Goal: Task Accomplishment & Management: Use online tool/utility

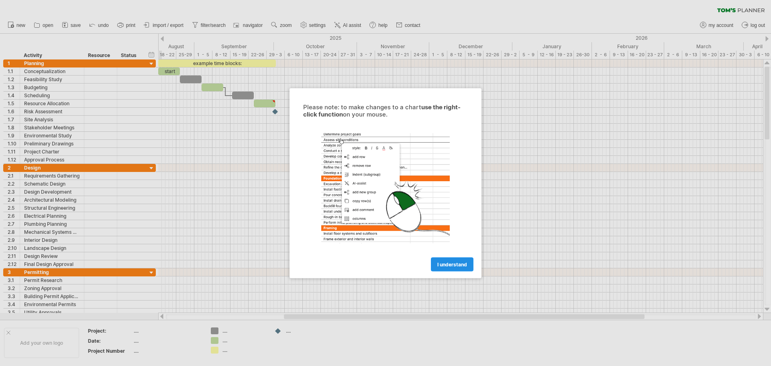
click at [450, 262] on span "I understand" at bounding box center [452, 264] width 30 height 6
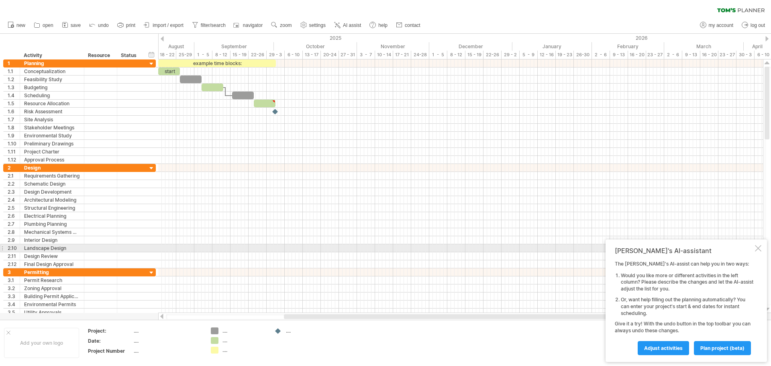
click at [761, 245] on div at bounding box center [758, 248] width 6 height 6
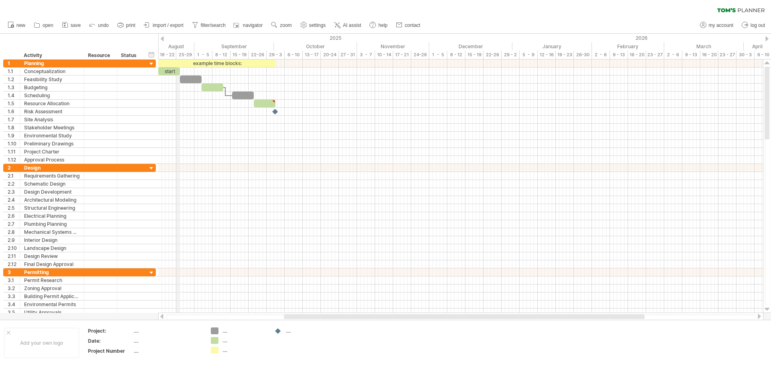
click at [178, 41] on div "2025" at bounding box center [40, 38] width 943 height 8
drag, startPoint x: 157, startPoint y: 45, endPoint x: 210, endPoint y: 46, distance: 52.6
click at [210, 46] on div "Trying to reach [DOMAIN_NAME] Connected again... 0% clear filter new 1" at bounding box center [385, 183] width 771 height 366
click at [273, 45] on div "September" at bounding box center [233, 46] width 79 height 8
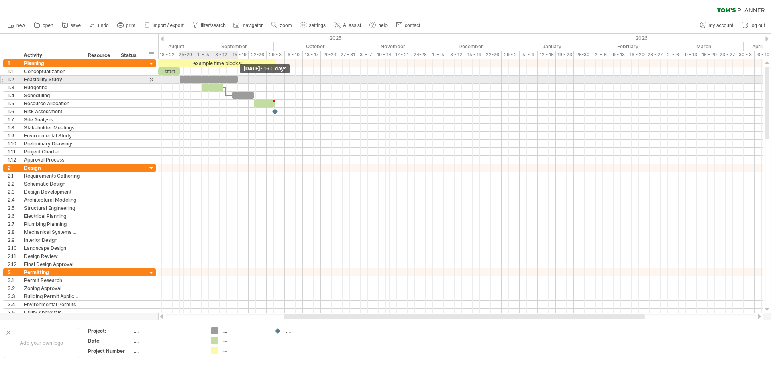
drag, startPoint x: 202, startPoint y: 77, endPoint x: 239, endPoint y: 76, distance: 37.0
click at [239, 76] on span at bounding box center [237, 79] width 3 height 8
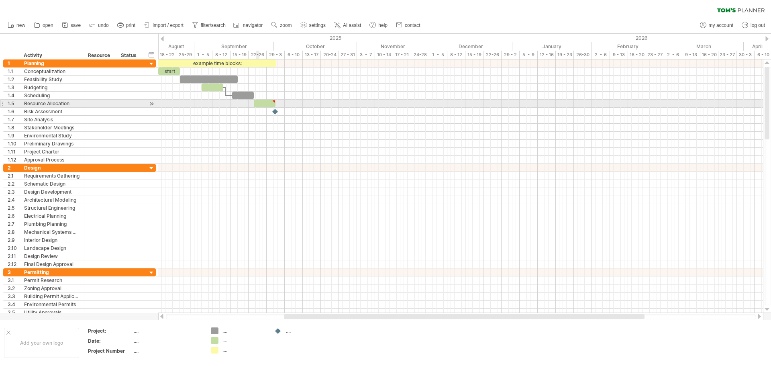
type textarea "**********"
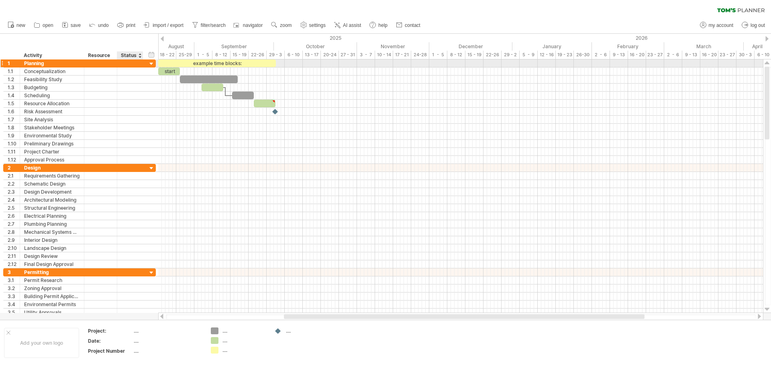
click at [152, 63] on div at bounding box center [152, 64] width 8 height 8
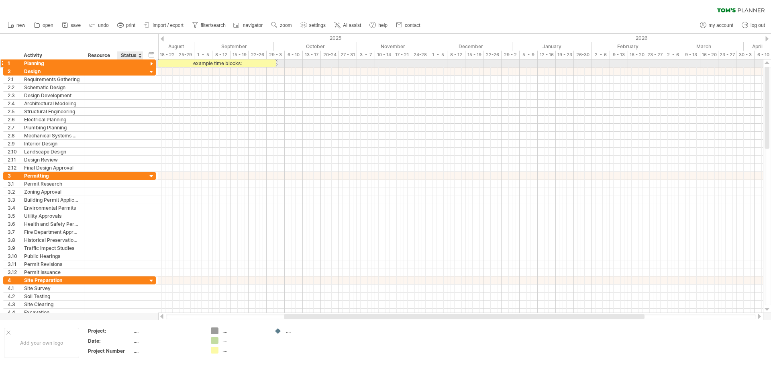
click at [152, 63] on div at bounding box center [152, 64] width 8 height 8
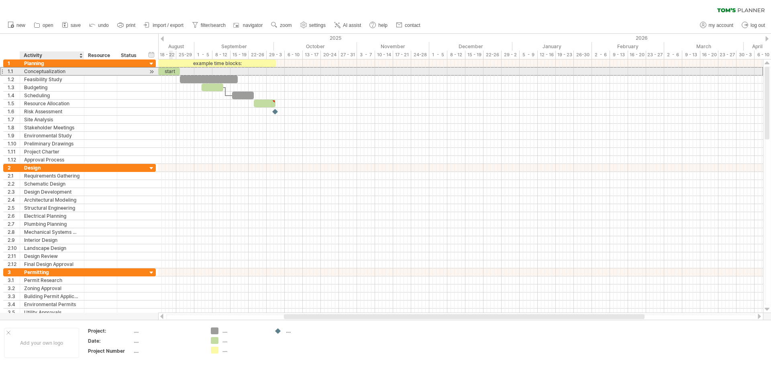
click at [53, 70] on div "Conceptualization" at bounding box center [52, 71] width 56 height 8
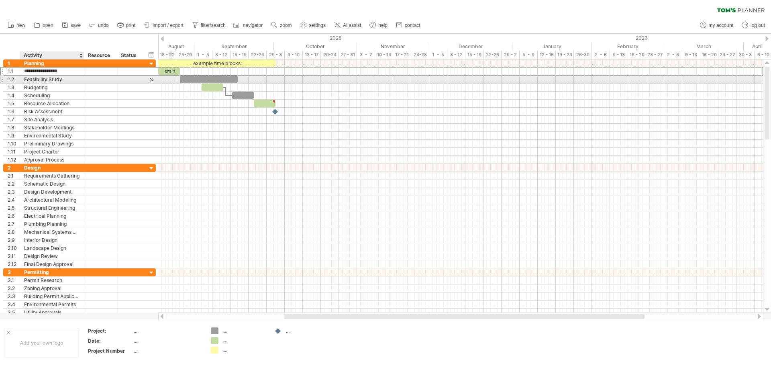
click at [47, 79] on div "Feasibility Study" at bounding box center [52, 79] width 56 height 8
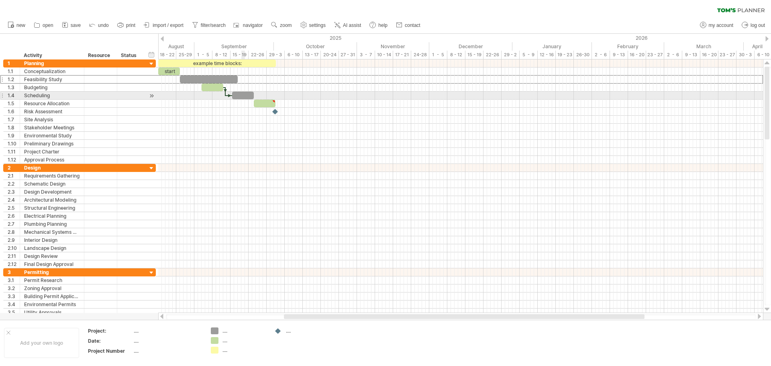
click at [244, 94] on div at bounding box center [243, 96] width 22 height 8
click at [231, 92] on span at bounding box center [231, 96] width 3 height 8
click at [238, 93] on div at bounding box center [243, 96] width 22 height 8
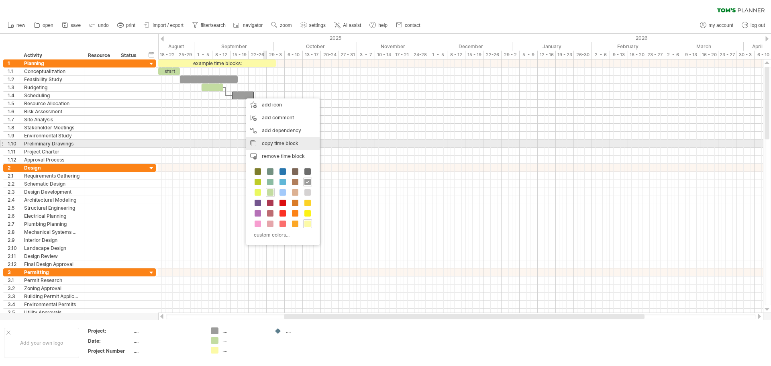
click at [272, 143] on span "copy time block" at bounding box center [280, 143] width 37 height 6
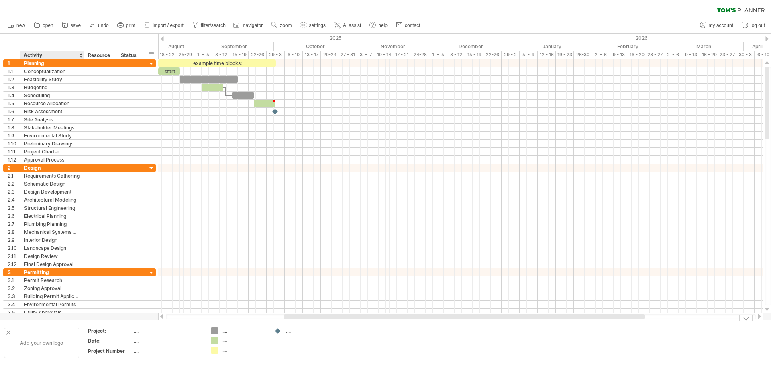
click at [39, 340] on div "Add your own logo" at bounding box center [41, 343] width 75 height 30
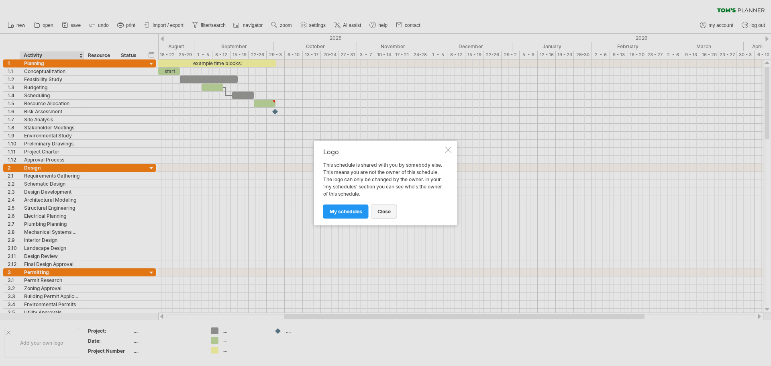
click at [382, 212] on span "close" at bounding box center [383, 211] width 13 height 6
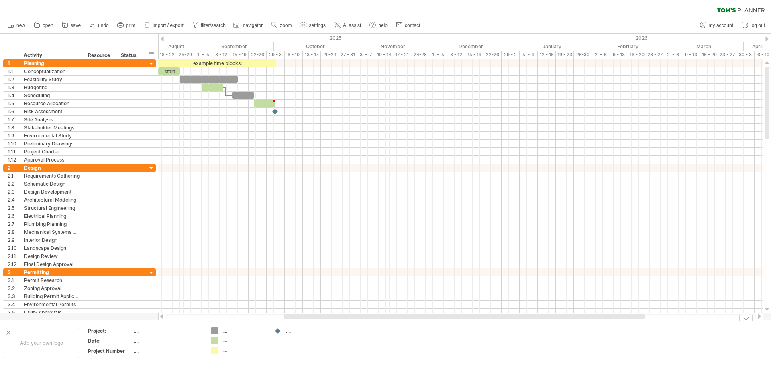
click at [214, 331] on div "Trying to reach [DOMAIN_NAME] Connected again... 0% clear filter new 1" at bounding box center [385, 183] width 771 height 366
click at [214, 340] on div "Trying to reach [DOMAIN_NAME] Connected again... 0% clear filter new 1" at bounding box center [385, 183] width 771 height 366
click at [215, 350] on div "Trying to reach [DOMAIN_NAME] Connected again... 0% clear filter new 1" at bounding box center [385, 183] width 771 height 366
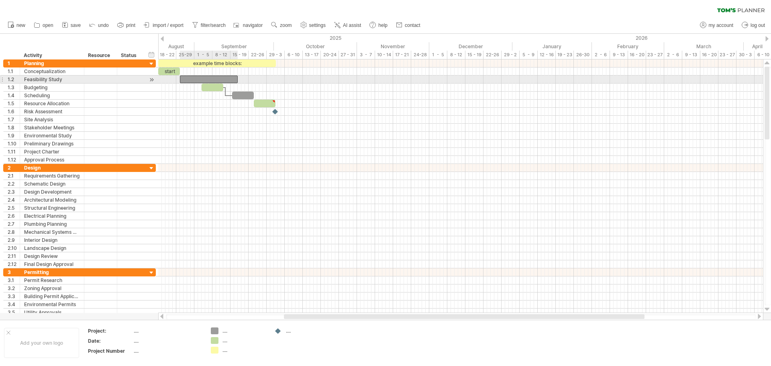
click at [207, 77] on div at bounding box center [209, 79] width 58 height 8
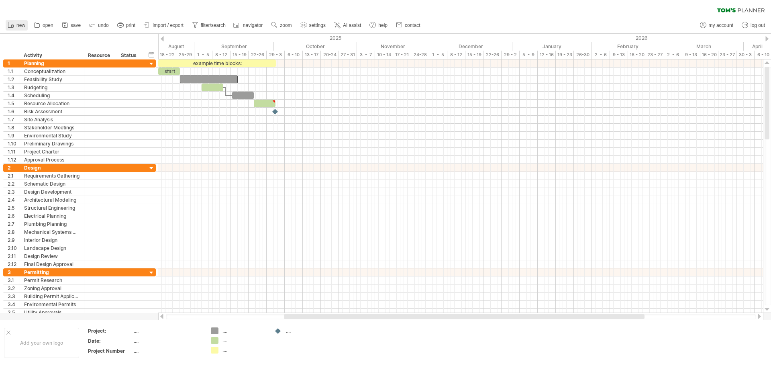
click at [17, 24] on span "new" at bounding box center [20, 25] width 9 height 6
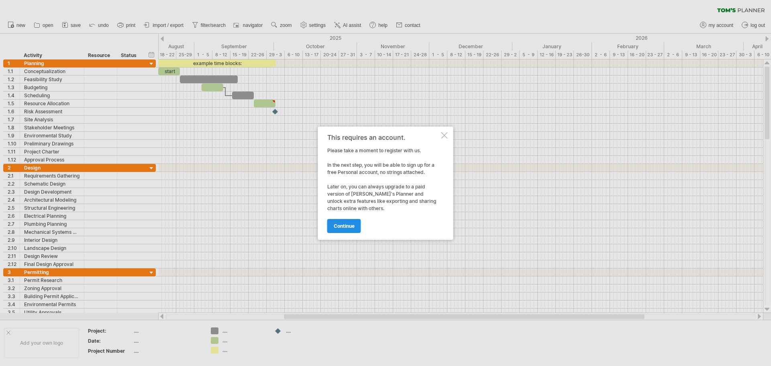
click at [346, 223] on span "continue" at bounding box center [344, 226] width 21 height 6
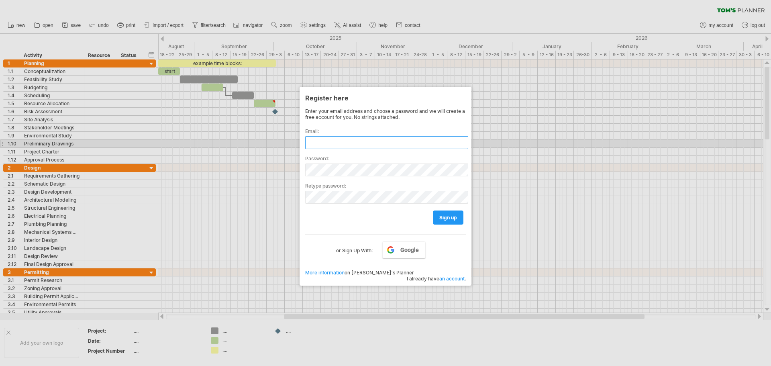
click at [360, 141] on input "text" at bounding box center [386, 142] width 163 height 13
click at [335, 145] on input "text" at bounding box center [386, 142] width 163 height 13
click at [346, 143] on input "text" at bounding box center [386, 142] width 163 height 13
click at [330, 144] on input "*" at bounding box center [386, 142] width 163 height 13
type input "**********"
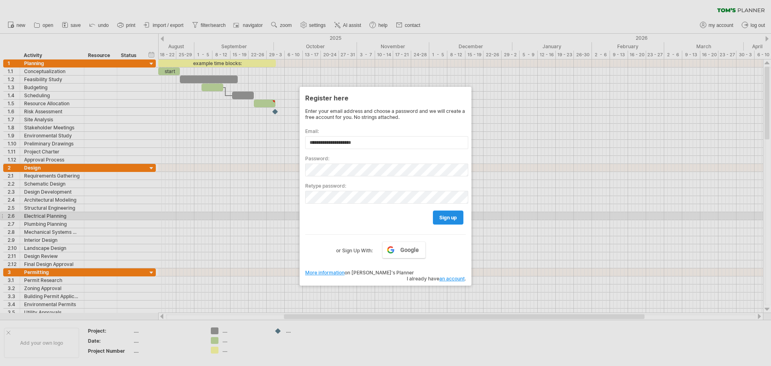
click at [446, 216] on span "sign up" at bounding box center [448, 217] width 18 height 6
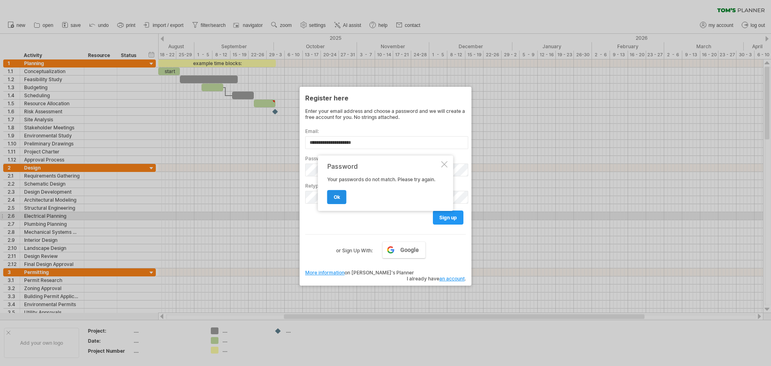
click at [336, 196] on span "ok" at bounding box center [337, 197] width 6 height 6
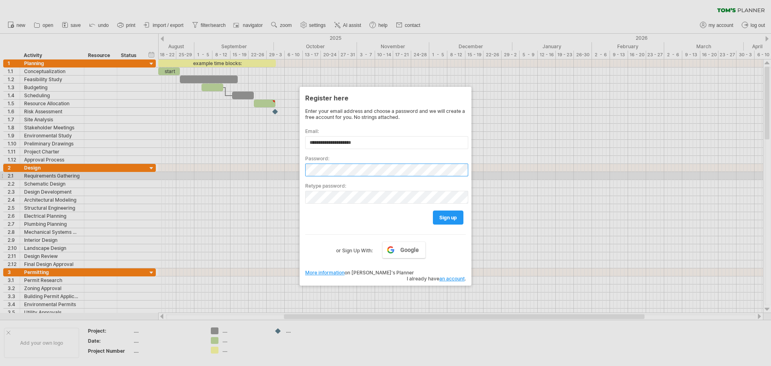
click at [276, 175] on div "Trying to reach [DOMAIN_NAME] Connected again... 0% clear filter new 1" at bounding box center [385, 183] width 771 height 366
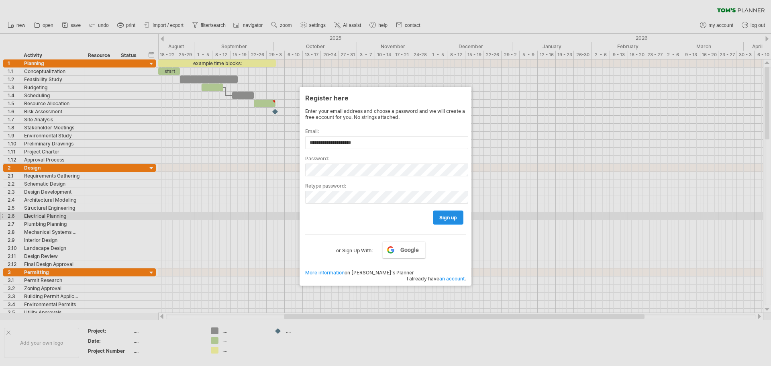
click at [449, 217] on span "sign up" at bounding box center [448, 217] width 18 height 6
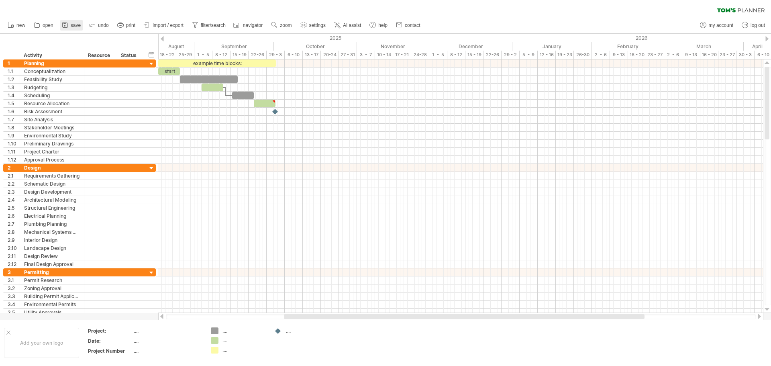
click at [73, 25] on span "save" at bounding box center [76, 25] width 10 height 6
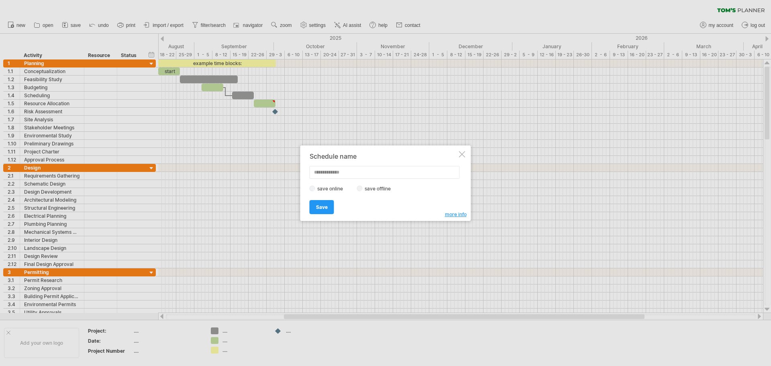
click at [218, 198] on div at bounding box center [385, 183] width 771 height 366
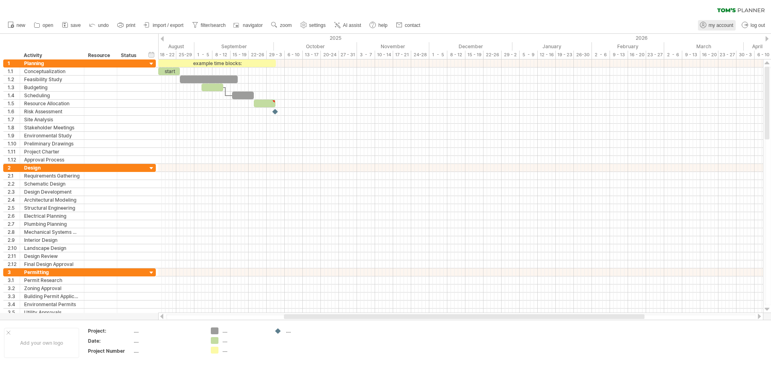
click at [723, 28] on span "my account" at bounding box center [720, 25] width 24 height 6
type input "**********"
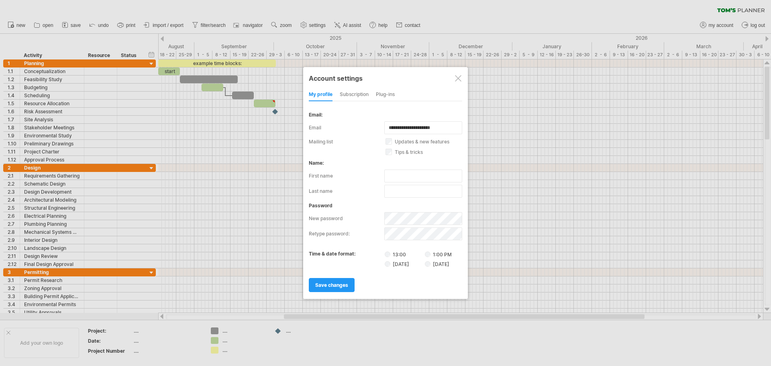
click at [456, 79] on div at bounding box center [458, 78] width 6 height 6
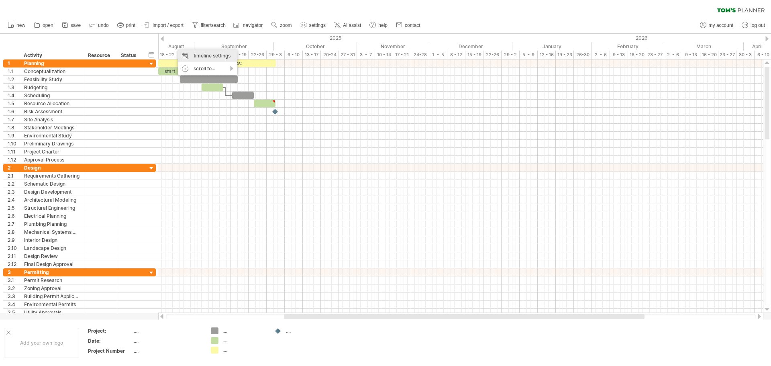
click at [203, 55] on div "timeline settings" at bounding box center [207, 55] width 59 height 13
select select "*"
select select "**"
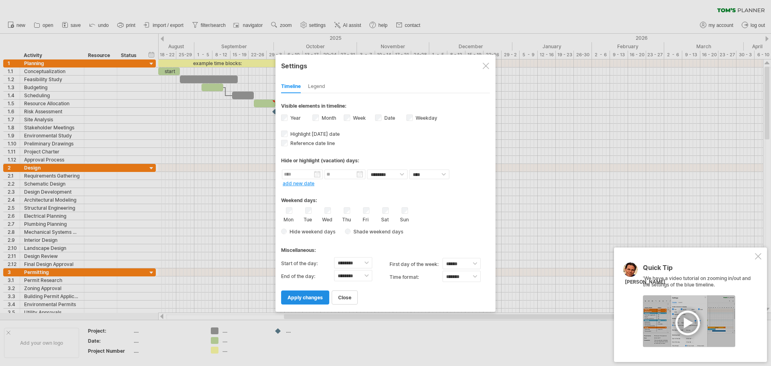
click at [312, 296] on span "apply changes" at bounding box center [304, 297] width 35 height 6
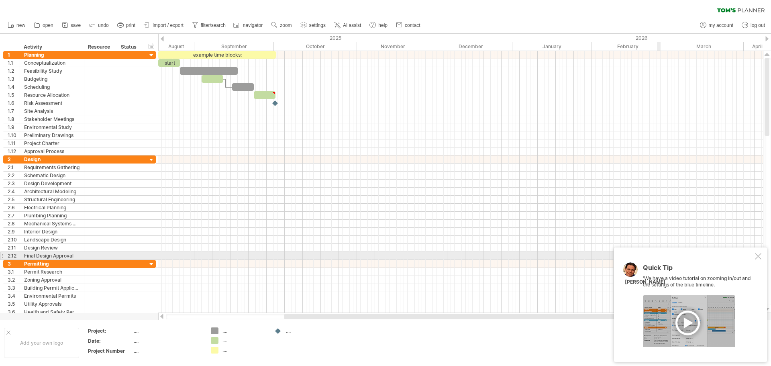
drag, startPoint x: 758, startPoint y: 257, endPoint x: 715, endPoint y: 243, distance: 45.6
click at [758, 257] on div at bounding box center [758, 256] width 6 height 6
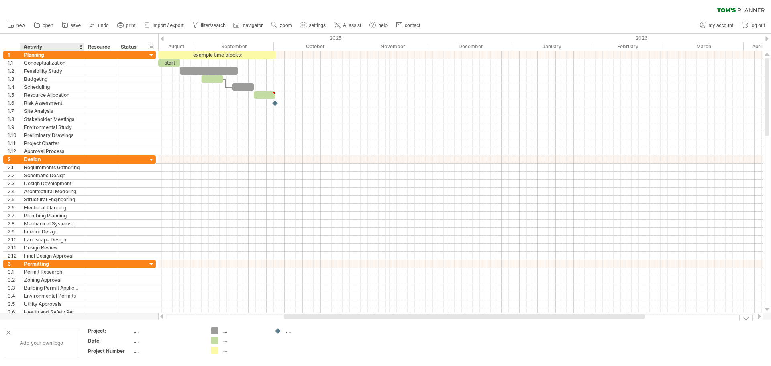
click at [43, 342] on div "Add your own logo" at bounding box center [41, 343] width 75 height 30
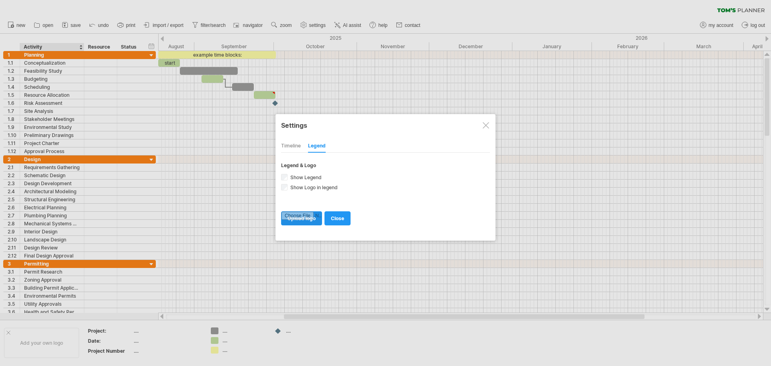
click at [302, 216] on input "file" at bounding box center [301, 218] width 40 height 13
type input "**********"
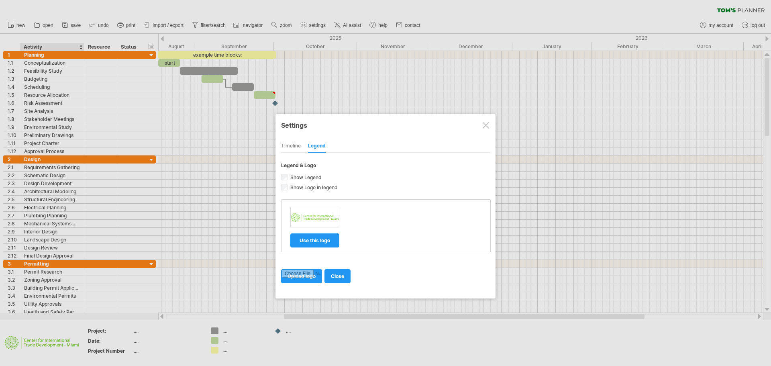
click at [314, 239] on span "use this logo" at bounding box center [314, 240] width 31 height 6
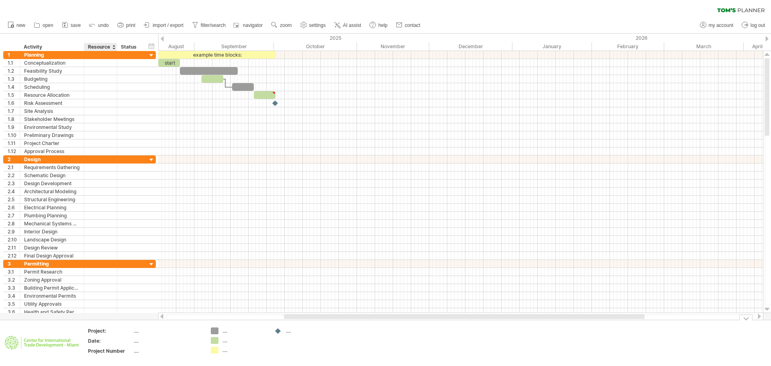
click at [108, 332] on div "Project:" at bounding box center [110, 330] width 44 height 7
click at [100, 45] on div "Resource" at bounding box center [100, 47] width 24 height 8
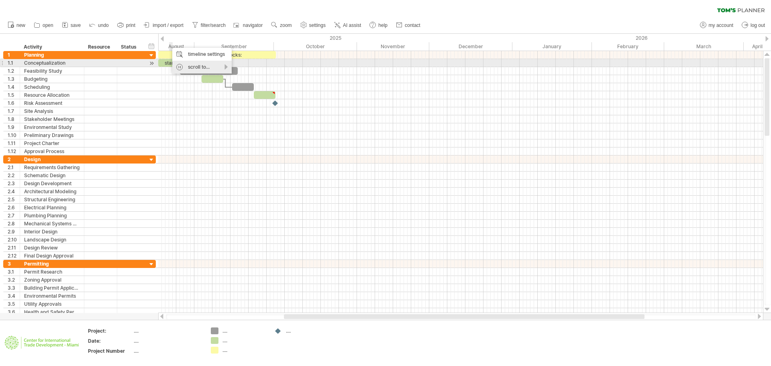
click at [227, 67] on div "scroll to..." at bounding box center [201, 67] width 59 height 13
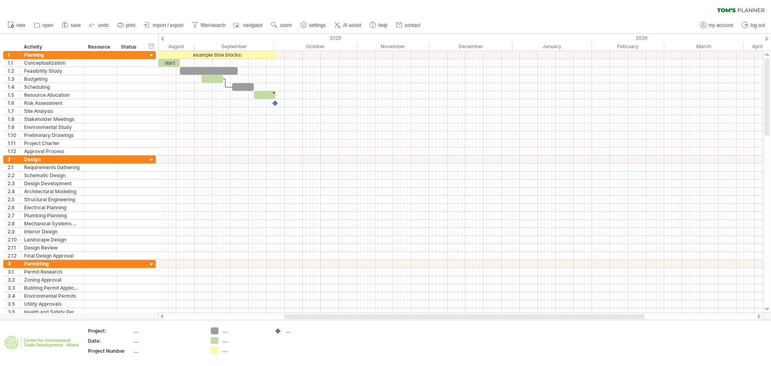
click at [162, 39] on div at bounding box center [162, 38] width 3 height 5
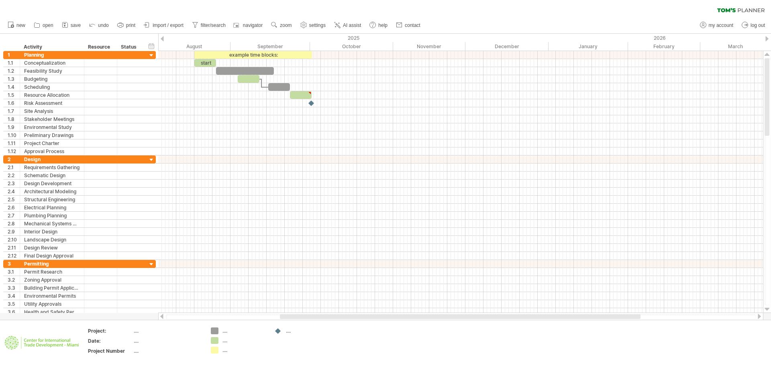
click at [162, 39] on div at bounding box center [162, 38] width 3 height 5
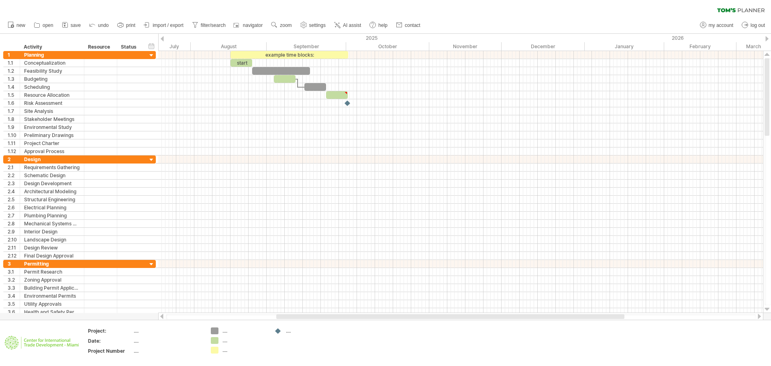
click at [767, 38] on div at bounding box center [766, 38] width 3 height 5
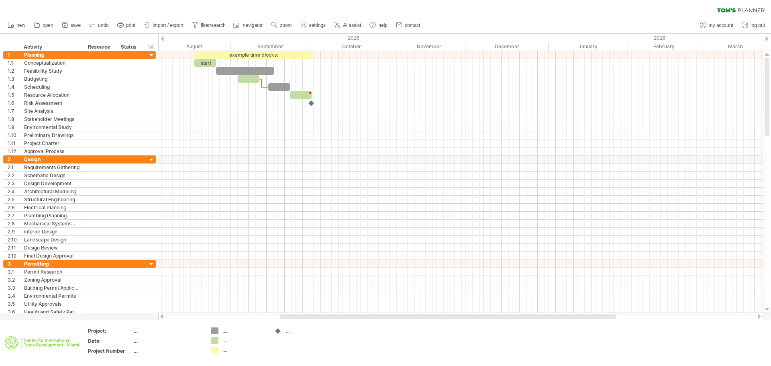
click at [767, 38] on div at bounding box center [766, 38] width 3 height 5
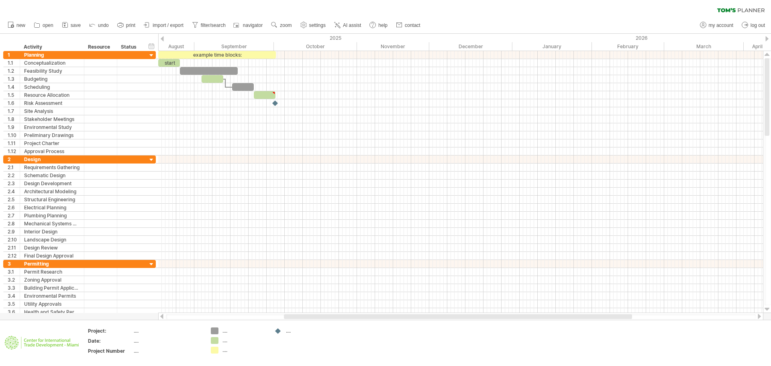
click at [767, 38] on div at bounding box center [766, 38] width 3 height 5
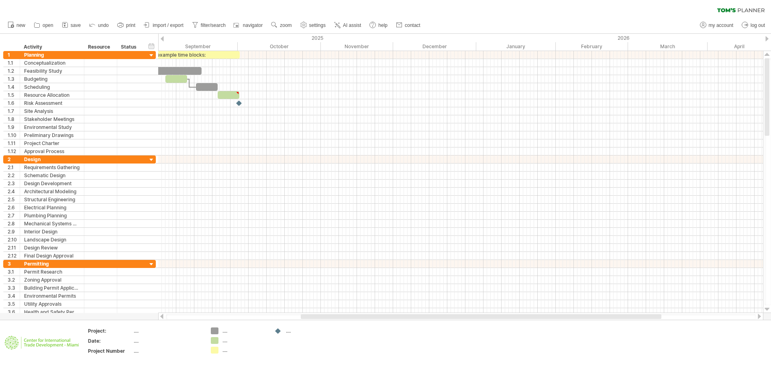
click at [767, 38] on div at bounding box center [766, 38] width 3 height 5
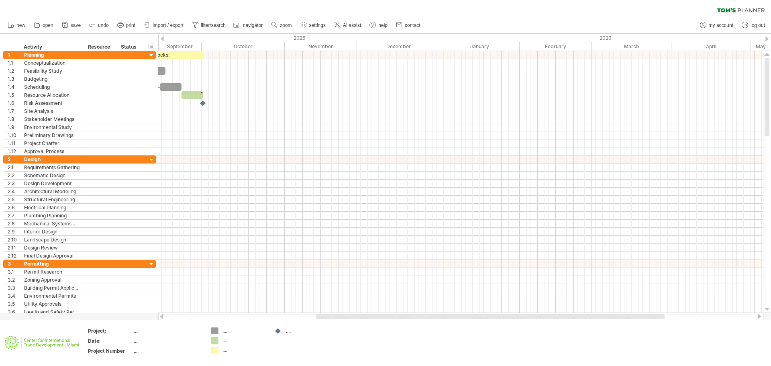
click at [163, 40] on div at bounding box center [162, 38] width 3 height 5
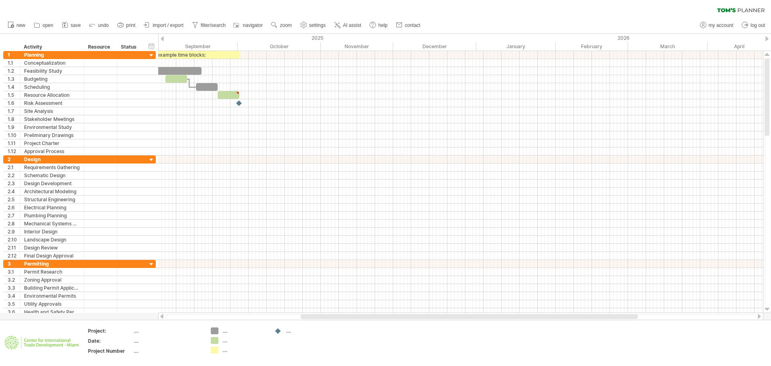
click at [162, 40] on div at bounding box center [162, 38] width 3 height 5
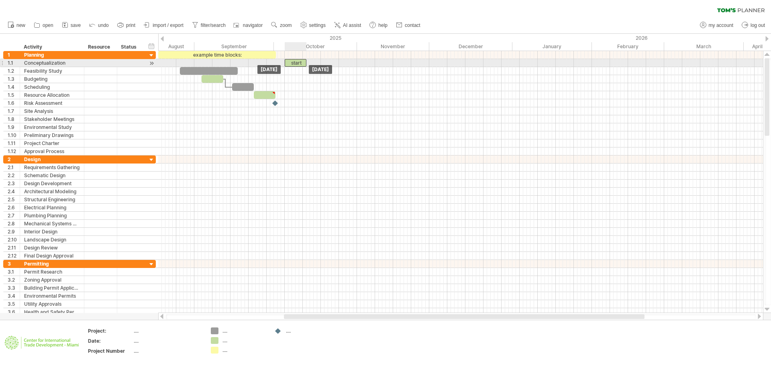
drag, startPoint x: 171, startPoint y: 61, endPoint x: 297, endPoint y: 63, distance: 126.0
click at [297, 63] on div "start" at bounding box center [296, 63] width 22 height 8
drag, startPoint x: 305, startPoint y: 65, endPoint x: 367, endPoint y: 65, distance: 62.2
click at [367, 65] on span at bounding box center [367, 63] width 3 height 8
click at [330, 64] on div "start" at bounding box center [326, 63] width 83 height 8
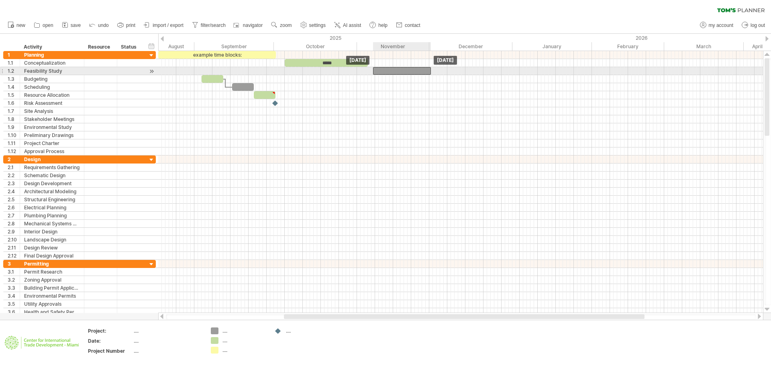
drag, startPoint x: 222, startPoint y: 71, endPoint x: 415, endPoint y: 73, distance: 193.1
click at [415, 73] on div at bounding box center [402, 71] width 58 height 8
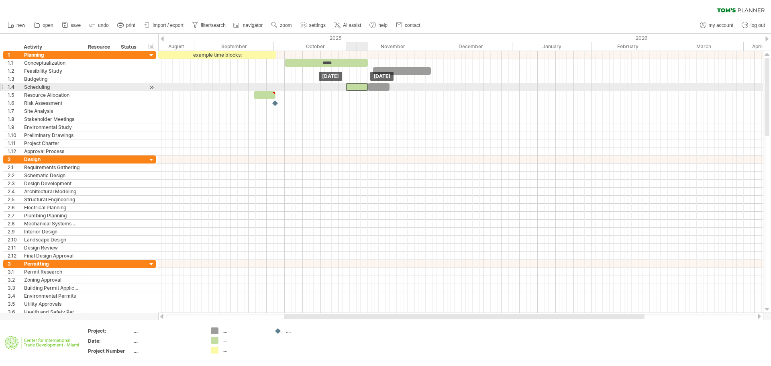
drag, startPoint x: 208, startPoint y: 78, endPoint x: 352, endPoint y: 84, distance: 145.0
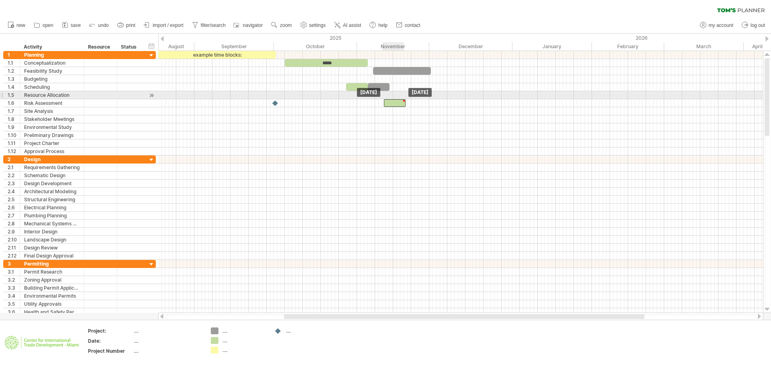
drag, startPoint x: 265, startPoint y: 94, endPoint x: 395, endPoint y: 99, distance: 129.7
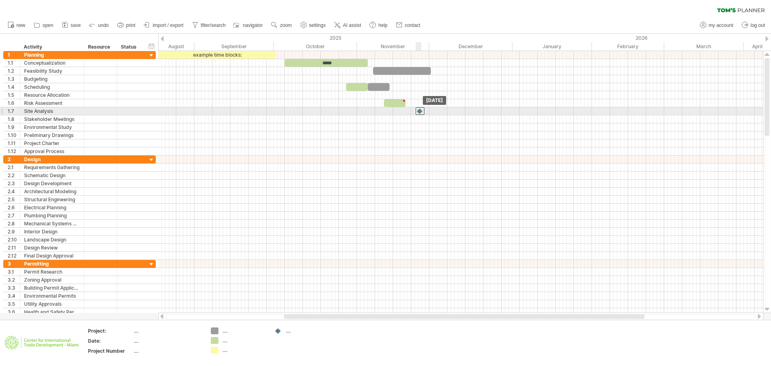
drag, startPoint x: 275, startPoint y: 104, endPoint x: 419, endPoint y: 114, distance: 144.4
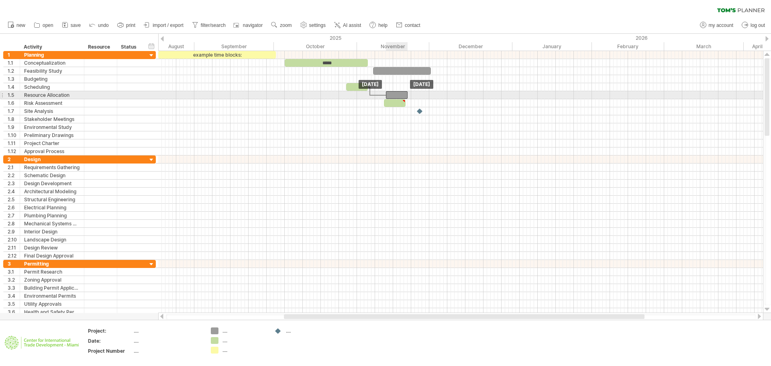
drag, startPoint x: 378, startPoint y: 88, endPoint x: 392, endPoint y: 98, distance: 17.0
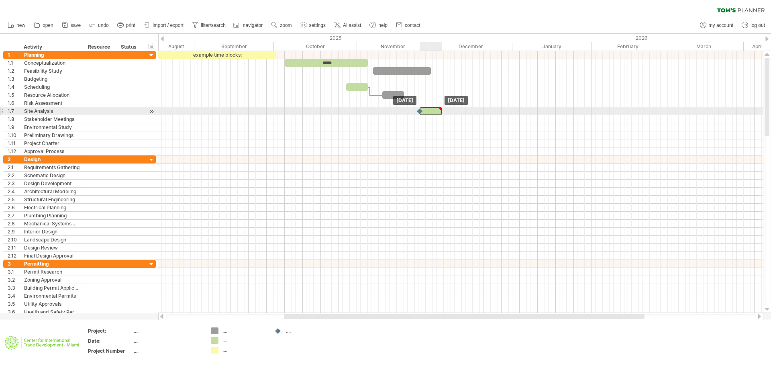
drag, startPoint x: 399, startPoint y: 105, endPoint x: 433, endPoint y: 109, distance: 34.0
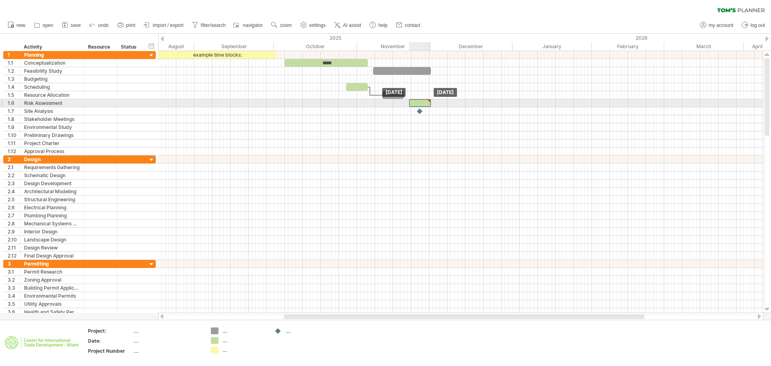
drag, startPoint x: 426, startPoint y: 110, endPoint x: 414, endPoint y: 104, distance: 13.1
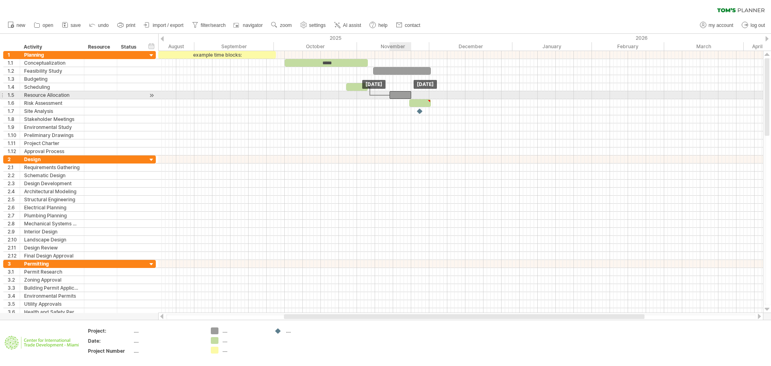
drag, startPoint x: 395, startPoint y: 96, endPoint x: 402, endPoint y: 99, distance: 7.4
click at [402, 99] on div "example time blocks: ***** [DATE] [DATE]" at bounding box center [460, 182] width 604 height 262
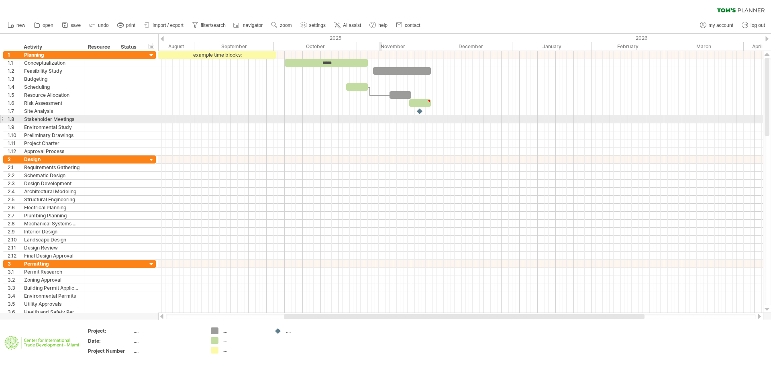
click at [380, 121] on div at bounding box center [460, 119] width 604 height 8
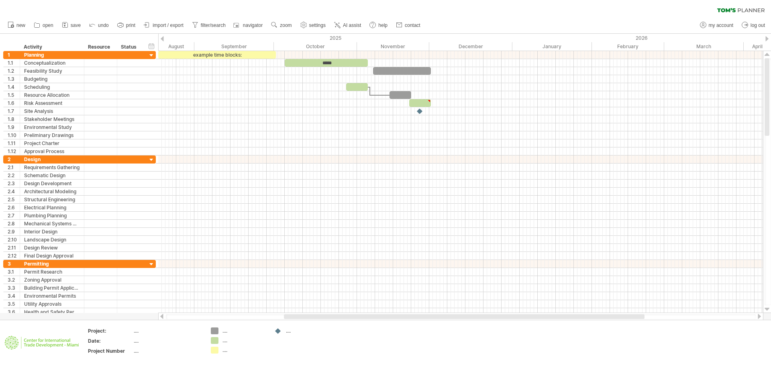
click at [161, 39] on div at bounding box center [162, 38] width 3 height 5
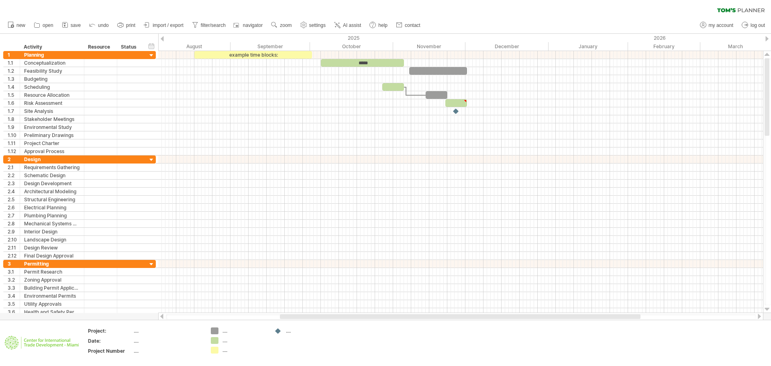
click at [766, 38] on div at bounding box center [766, 38] width 3 height 5
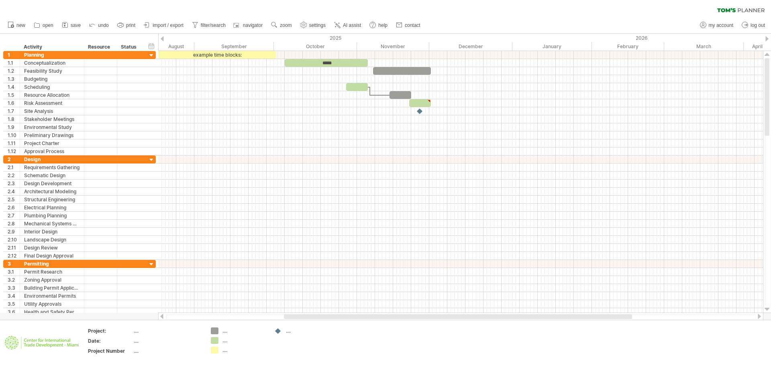
click at [766, 38] on div at bounding box center [766, 38] width 3 height 5
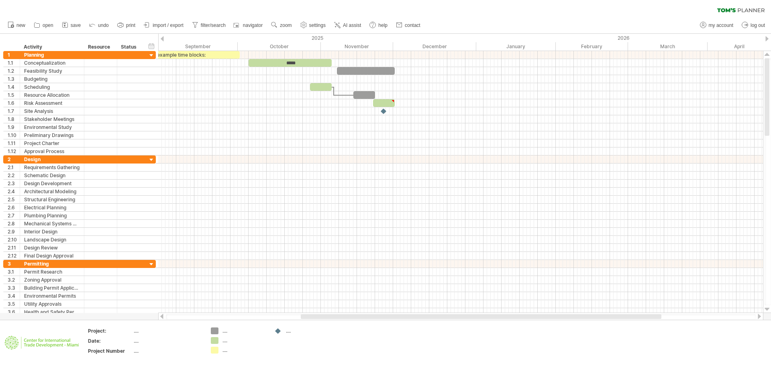
click at [766, 38] on div at bounding box center [766, 38] width 3 height 5
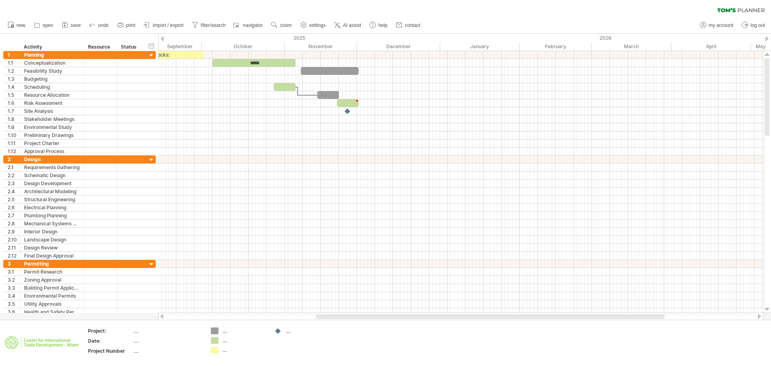
click at [766, 38] on div at bounding box center [766, 38] width 3 height 5
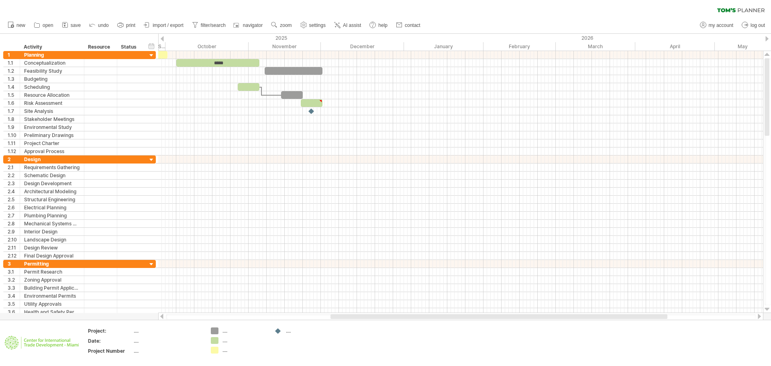
click at [766, 38] on div at bounding box center [766, 38] width 3 height 5
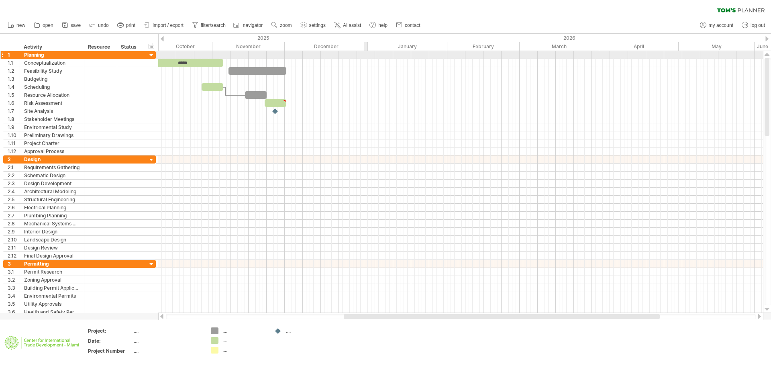
drag, startPoint x: 368, startPoint y: 46, endPoint x: 365, endPoint y: 51, distance: 5.4
click at [366, 51] on div "Trying to reach [DOMAIN_NAME] Connected again... processing file clear filter" at bounding box center [385, 183] width 771 height 366
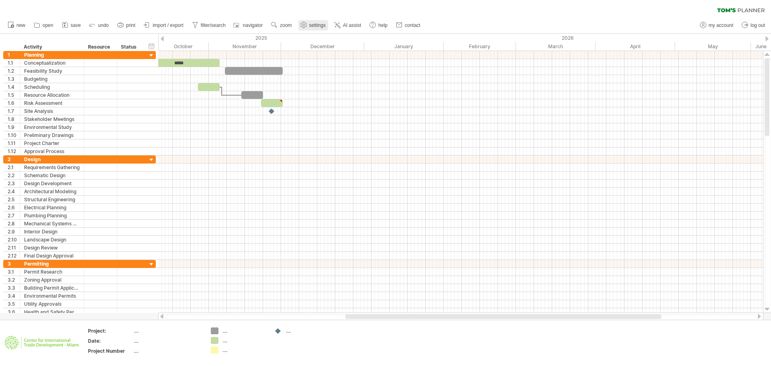
click at [316, 24] on span "settings" at bounding box center [317, 25] width 16 height 6
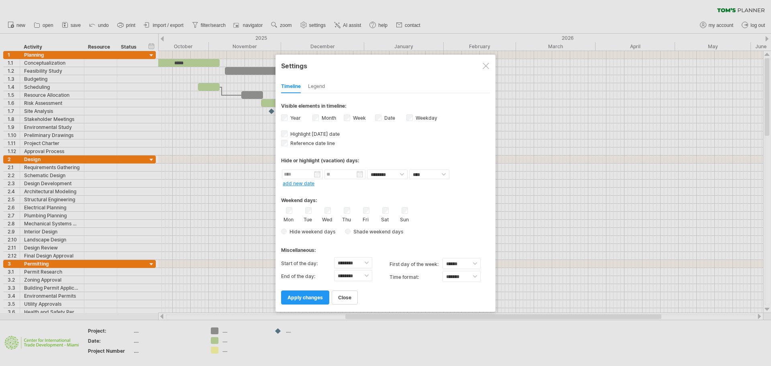
click at [316, 85] on div "Legend" at bounding box center [316, 86] width 17 height 13
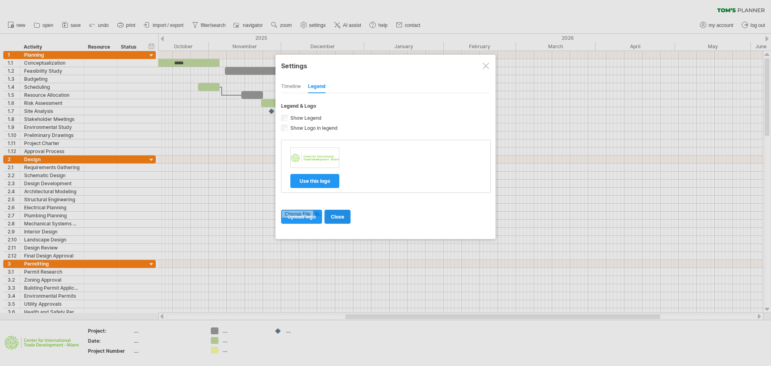
click at [337, 216] on span "close" at bounding box center [337, 217] width 13 height 6
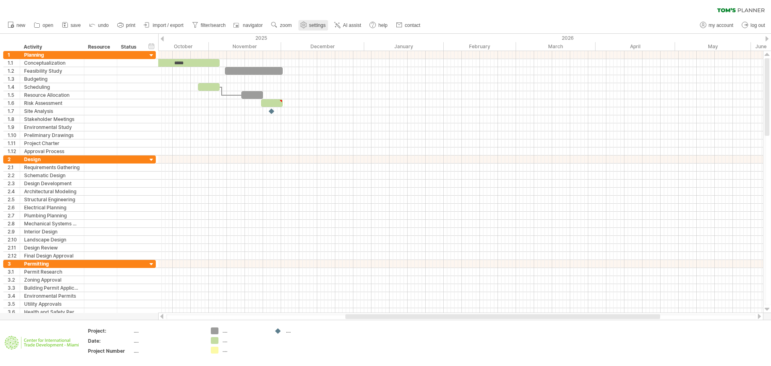
click at [319, 23] on span "settings" at bounding box center [317, 25] width 16 height 6
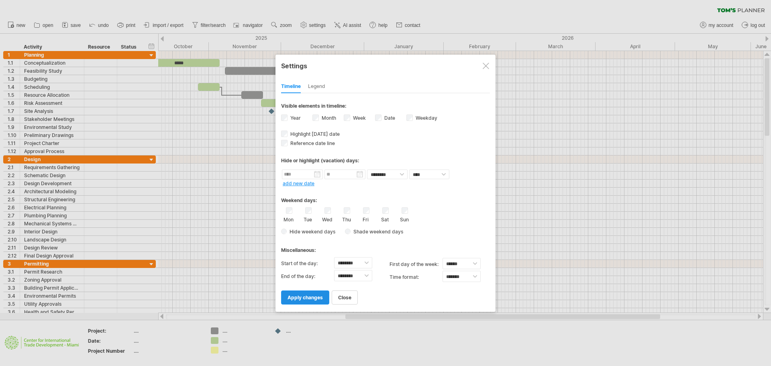
click at [304, 295] on span "apply changes" at bounding box center [304, 297] width 35 height 6
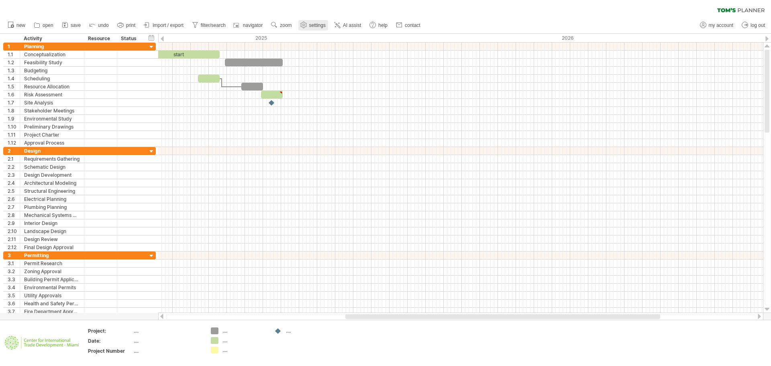
click at [315, 23] on span "settings" at bounding box center [317, 25] width 16 height 6
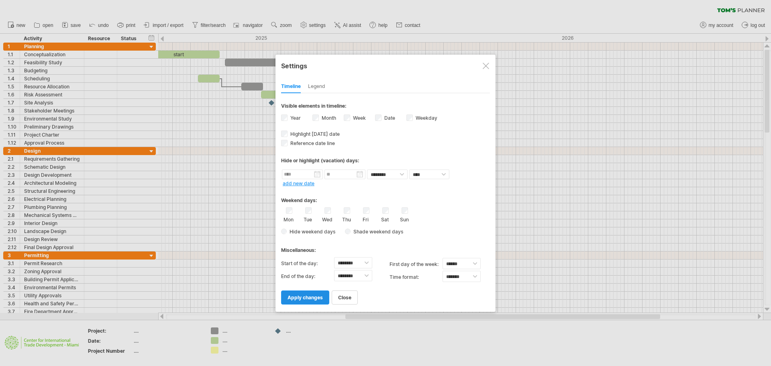
click at [309, 296] on span "apply changes" at bounding box center [304, 297] width 35 height 6
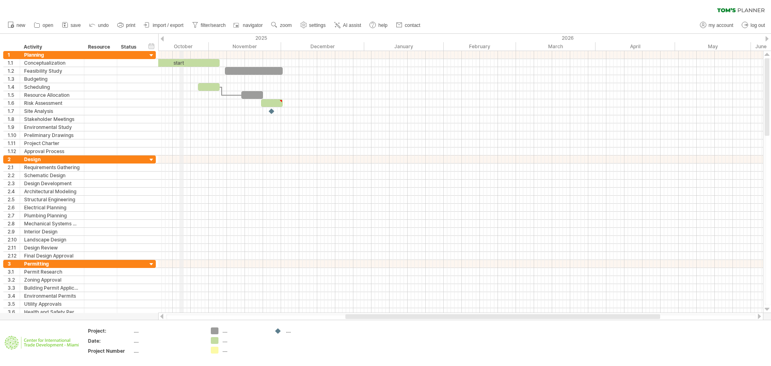
click at [182, 45] on div "October" at bounding box center [167, 46] width 83 height 8
click at [316, 25] on span "settings" at bounding box center [317, 25] width 16 height 6
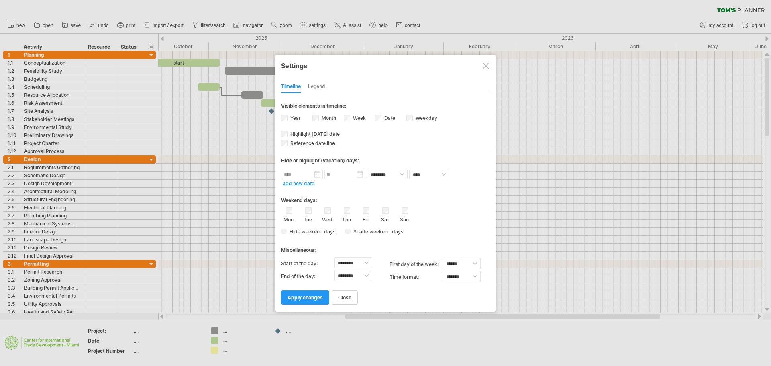
click at [486, 65] on div at bounding box center [485, 66] width 6 height 6
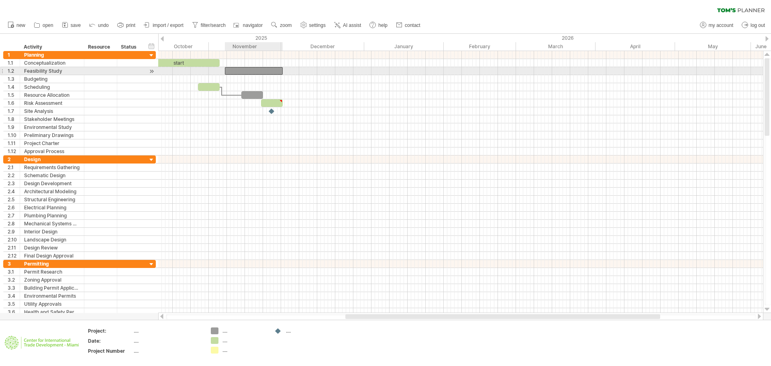
click at [257, 68] on div at bounding box center [254, 71] width 58 height 8
click at [249, 69] on div at bounding box center [254, 71] width 58 height 8
click at [229, 70] on span at bounding box center [230, 71] width 3 height 8
click at [230, 70] on div at bounding box center [254, 71] width 54 height 8
